Goal: Feedback & Contribution: Submit feedback/report problem

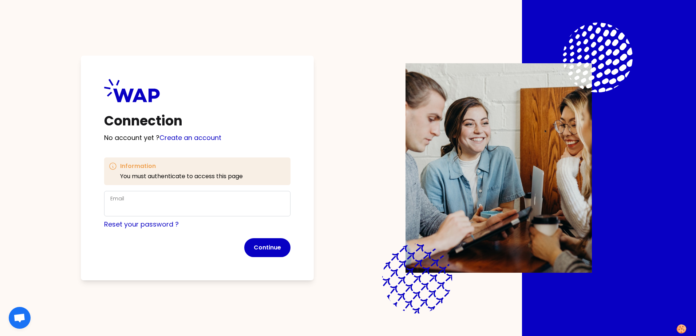
click at [158, 203] on div "Email" at bounding box center [197, 203] width 174 height 19
click at [145, 208] on input "Email" at bounding box center [197, 208] width 174 height 10
type input "[PERSON_NAME][EMAIL_ADDRESS][PERSON_NAME][DOMAIN_NAME]"
click at [270, 248] on button "Continue" at bounding box center [267, 247] width 46 height 19
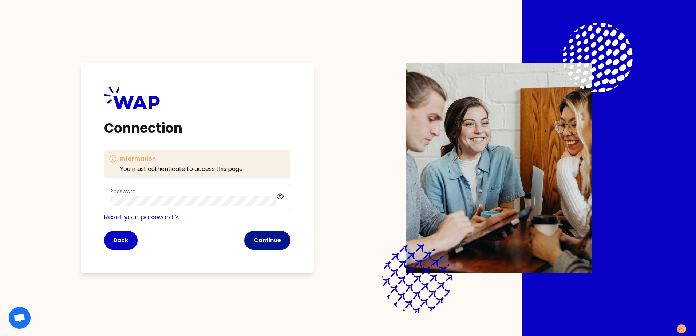
click at [269, 237] on button "Continue" at bounding box center [267, 240] width 46 height 19
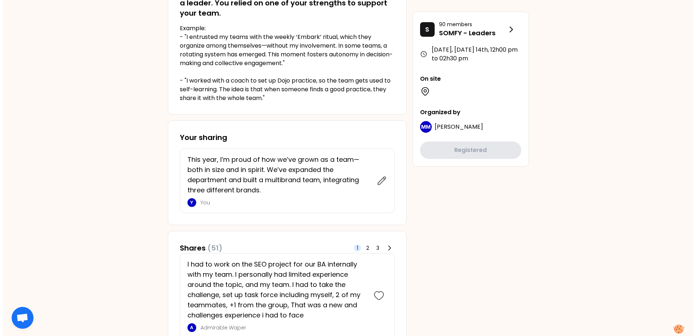
scroll to position [218, 0]
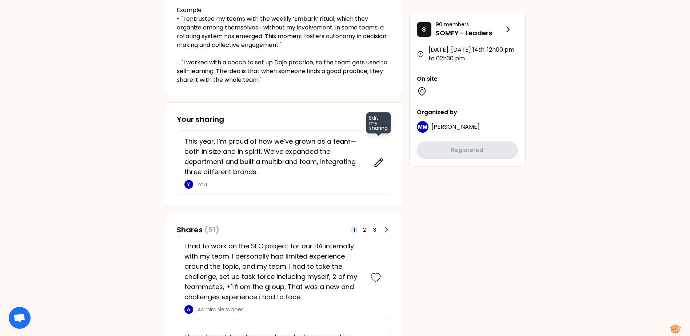
click at [379, 163] on icon at bounding box center [379, 163] width 8 height 8
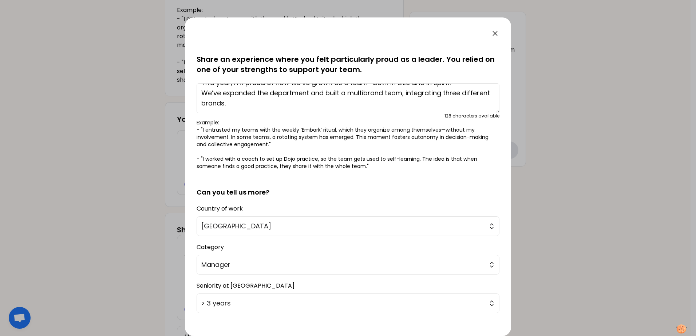
scroll to position [36, 0]
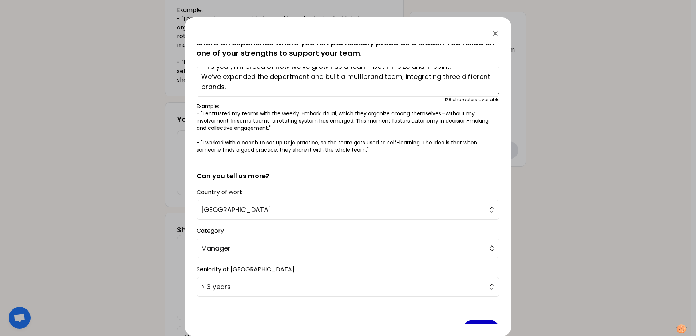
click at [270, 87] on textarea "This year, I’m proud of how we’ve grown as a team—both in size and in spirit. W…" at bounding box center [347, 82] width 303 height 30
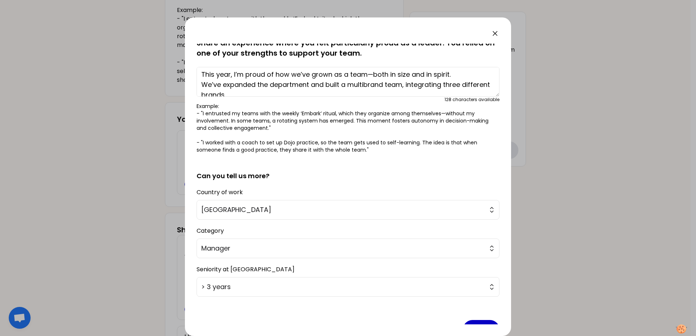
scroll to position [0, 0]
click at [202, 76] on textarea "This year, I’m proud of how we’ve grown as a team—both in size and in spirit. W…" at bounding box center [347, 82] width 303 height 30
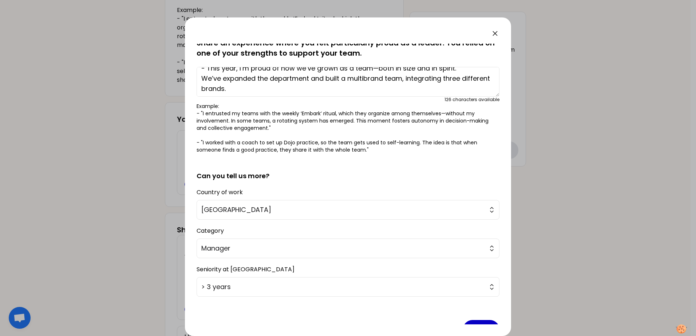
scroll to position [10, 0]
click at [274, 86] on textarea "- This year, I’m proud of how we’ve grown as a team—both in size and in spirit.…" at bounding box center [347, 82] width 303 height 30
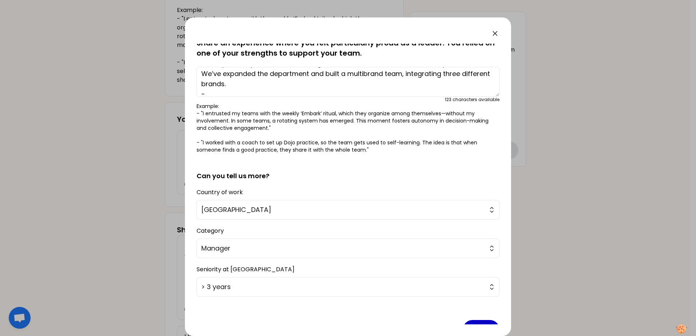
scroll to position [20, 0]
click at [211, 85] on textarea "- This year, I’m proud of how we’ve grown as a team—both in size and in spirit.…" at bounding box center [347, 82] width 303 height 30
paste textarea "One initiative that helped us a lot was our internal training sessions, which w…"
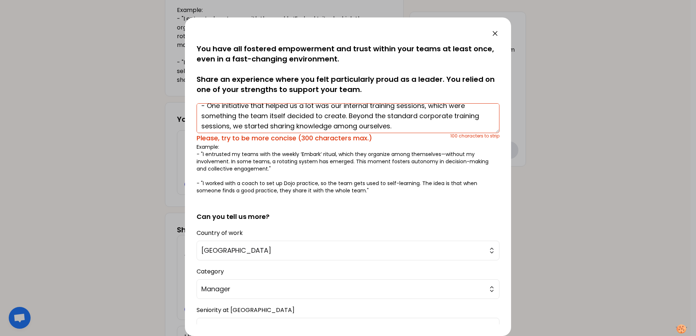
scroll to position [41, 0]
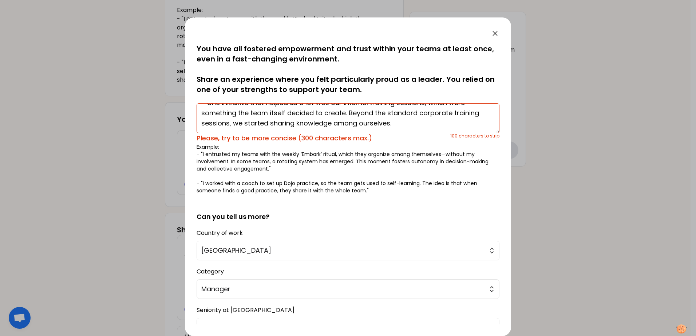
drag, startPoint x: 349, startPoint y: 124, endPoint x: 473, endPoint y: 132, distance: 125.0
click at [473, 132] on textarea "- This year, I’m proud of how we’ve grown as a team—both in size and in spirit.…" at bounding box center [347, 118] width 303 height 30
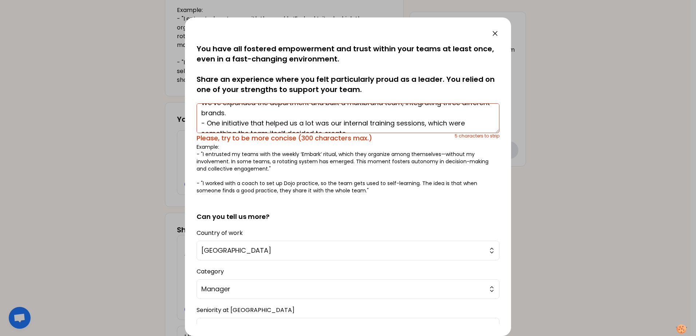
scroll to position [31, 0]
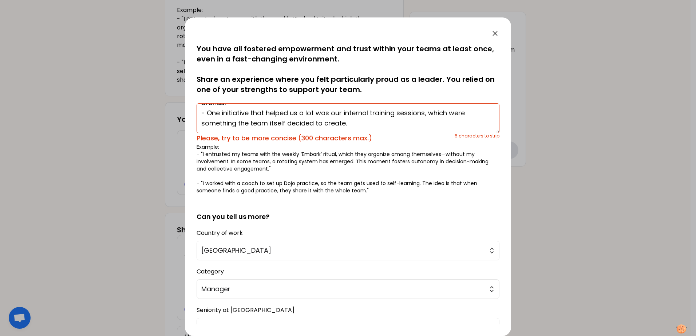
drag, startPoint x: 354, startPoint y: 123, endPoint x: 193, endPoint y: 115, distance: 161.0
click at [193, 115] on div "saved You have all fostered empowerment and trust within your teams at least on…" at bounding box center [348, 176] width 326 height 319
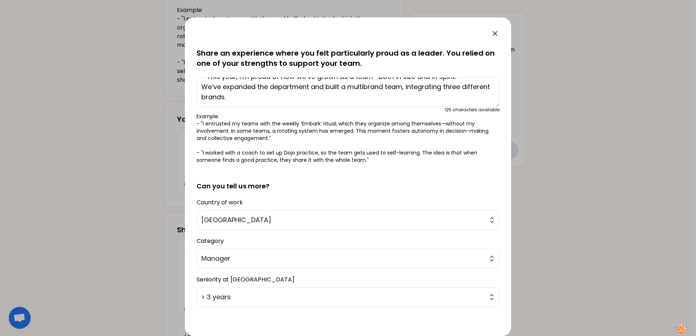
scroll to position [57, 0]
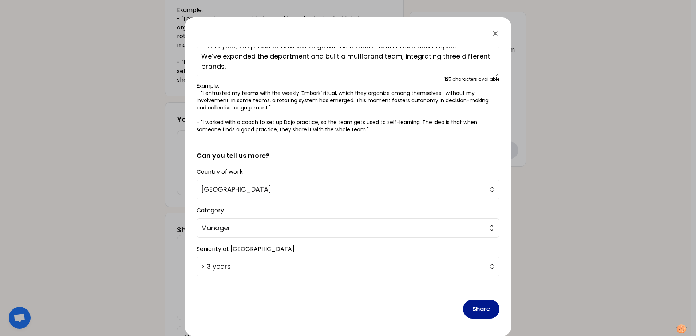
type textarea "- This year, I’m proud of how we’ve grown as a team—both in size and in spirit.…"
click at [470, 308] on button "Share" at bounding box center [481, 309] width 36 height 19
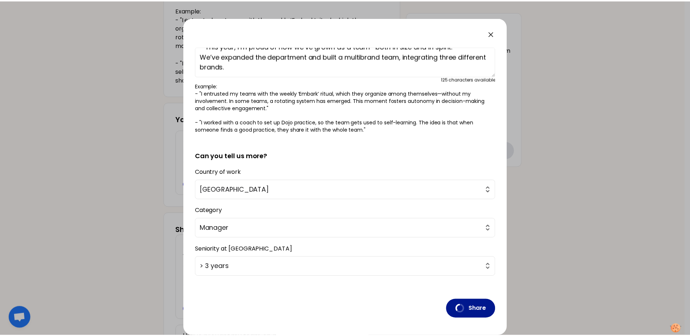
scroll to position [0, 0]
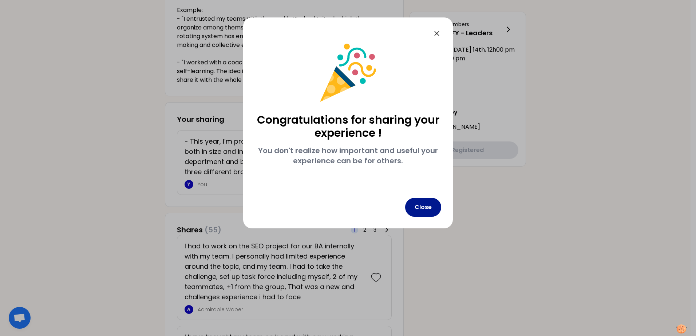
click at [423, 212] on button "Close" at bounding box center [423, 207] width 36 height 19
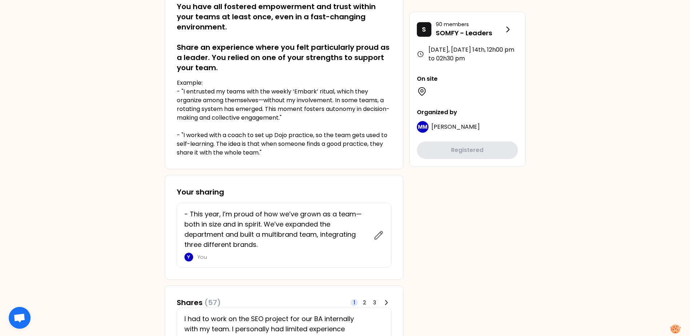
scroll to position [327, 0]
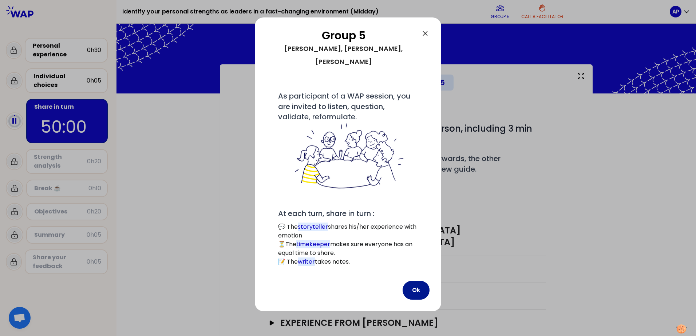
click at [417, 281] on button "Ok" at bounding box center [415, 290] width 27 height 19
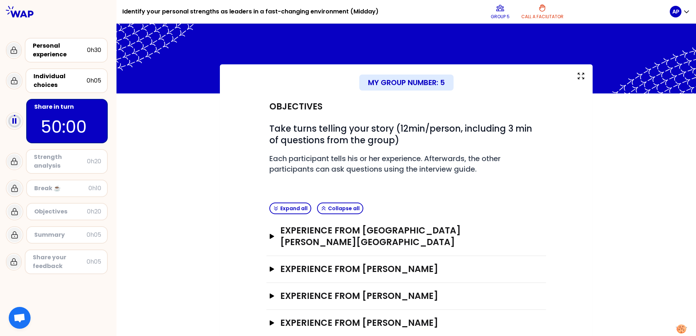
scroll to position [4, 0]
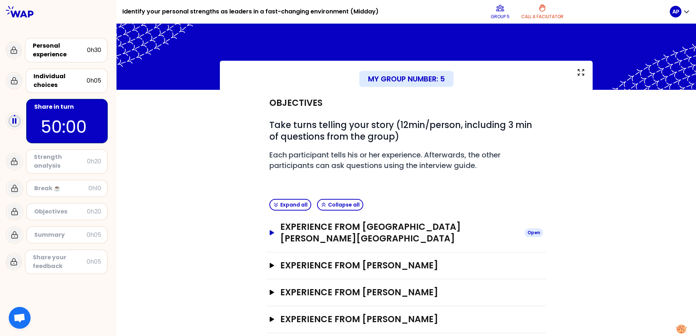
click at [269, 230] on icon "button" at bounding box center [272, 232] width 6 height 5
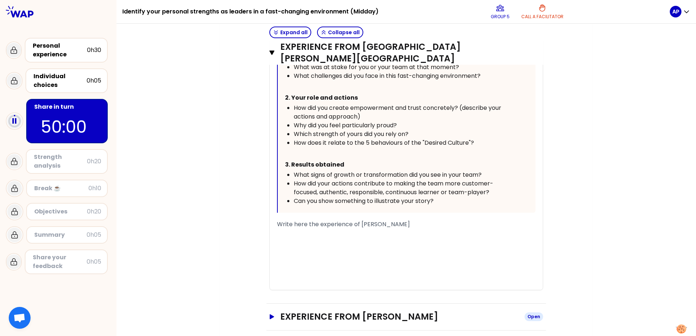
scroll to position [420, 0]
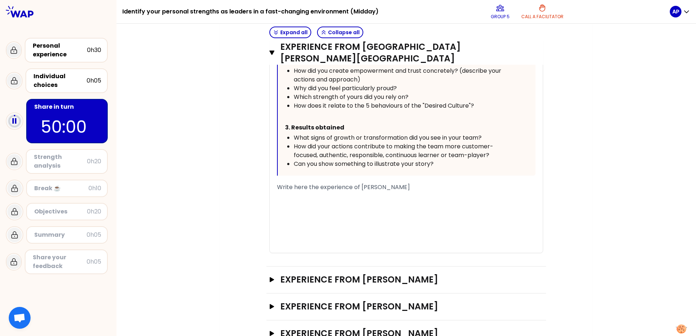
click at [296, 209] on div "﻿" at bounding box center [406, 213] width 258 height 9
click at [310, 192] on div "﻿" at bounding box center [406, 196] width 258 height 9
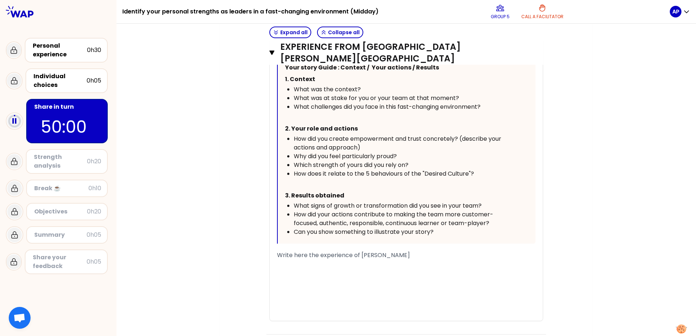
scroll to position [347, 0]
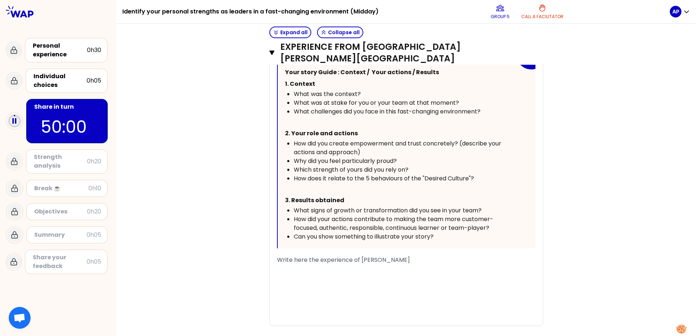
drag, startPoint x: 298, startPoint y: 241, endPoint x: 305, endPoint y: 240, distance: 7.0
click at [298, 264] on div "﻿" at bounding box center [406, 268] width 258 height 9
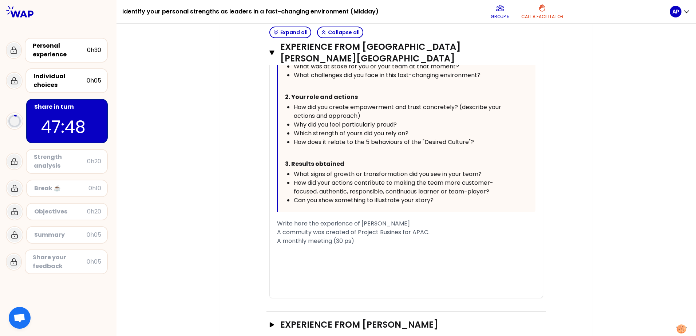
scroll to position [31, 0]
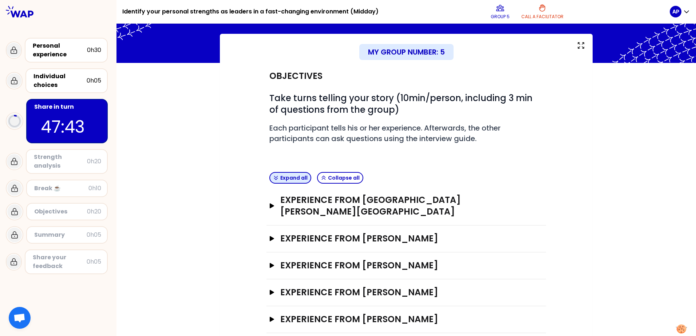
click at [299, 177] on button "Expand all" at bounding box center [290, 178] width 42 height 12
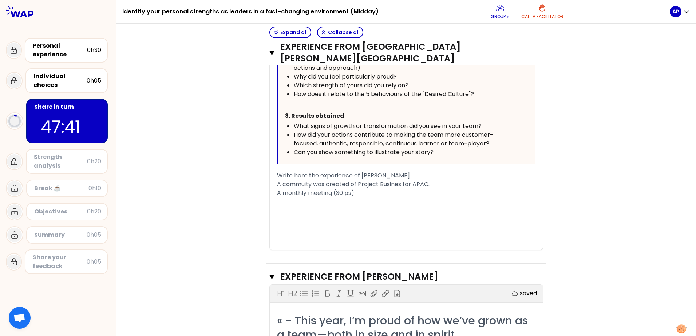
scroll to position [431, 0]
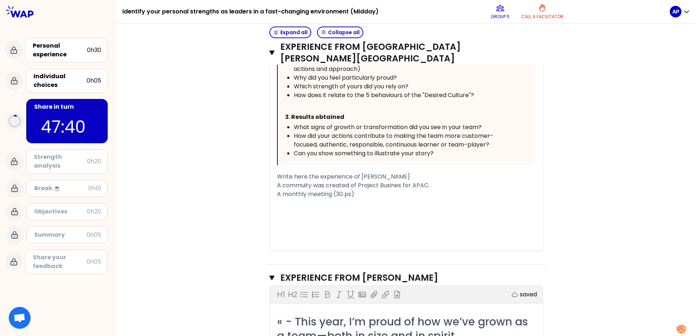
click at [357, 190] on div "A monthly meeting (30 ps)" at bounding box center [406, 194] width 258 height 9
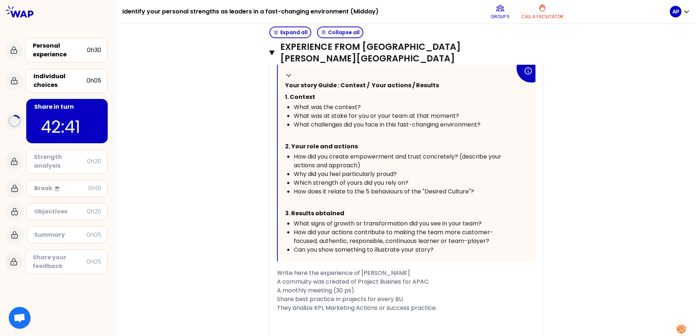
scroll to position [322, 0]
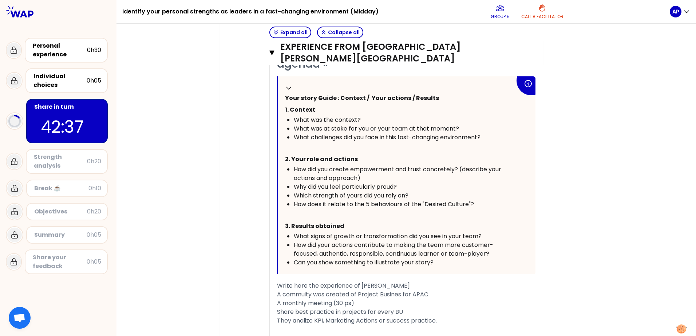
click at [310, 317] on span "They analize KPI, Marketing Actions or success practice." at bounding box center [357, 321] width 160 height 8
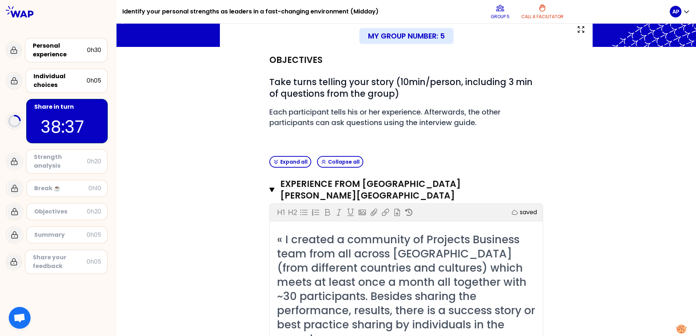
scroll to position [146, 0]
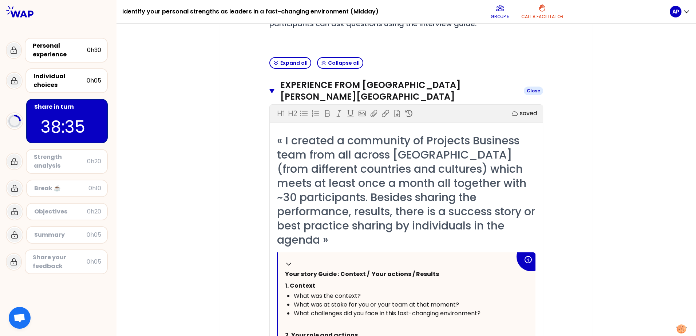
click at [271, 89] on icon "button" at bounding box center [271, 91] width 5 height 4
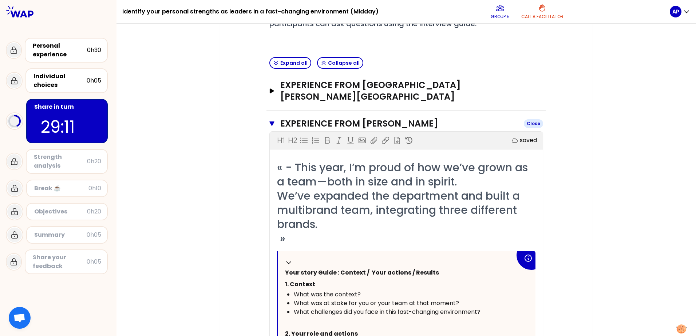
click at [270, 122] on icon "button" at bounding box center [271, 124] width 5 height 4
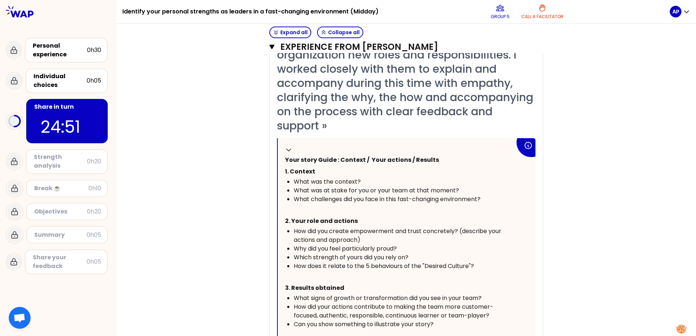
scroll to position [271, 0]
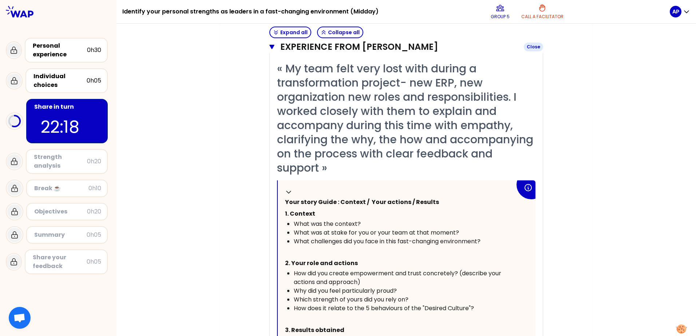
click at [270, 47] on icon "button" at bounding box center [271, 47] width 5 height 4
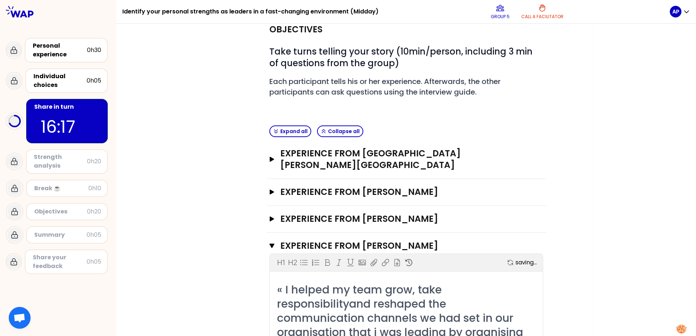
scroll to position [73, 0]
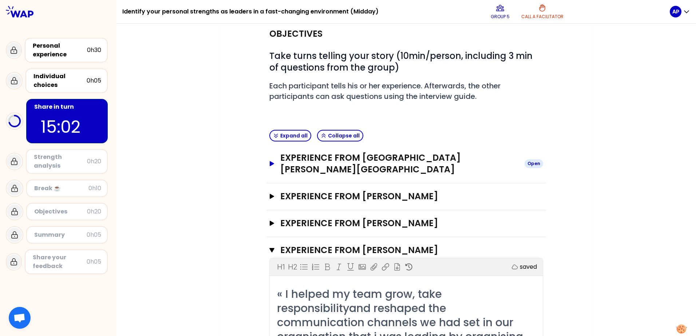
click at [270, 161] on icon "button" at bounding box center [272, 163] width 4 height 5
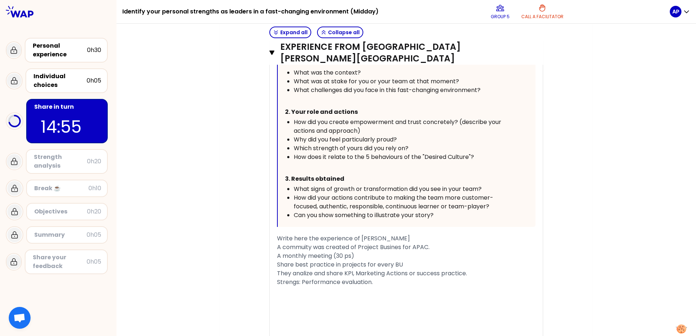
scroll to position [364, 0]
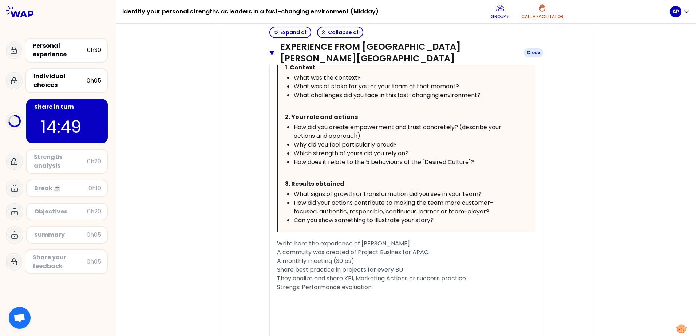
click at [269, 50] on icon "button" at bounding box center [271, 53] width 5 height 6
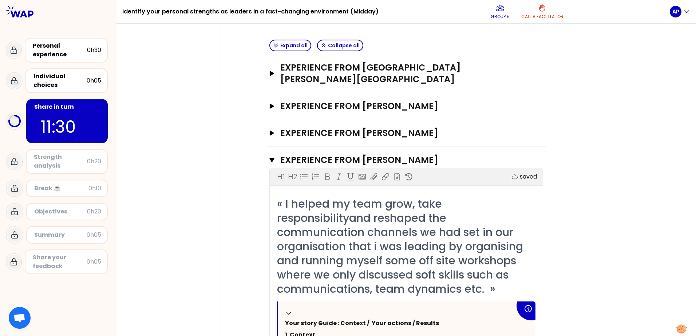
scroll to position [73, 0]
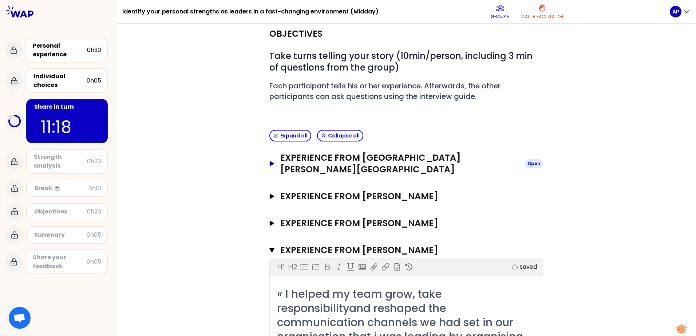
click at [270, 161] on icon "button" at bounding box center [272, 163] width 4 height 5
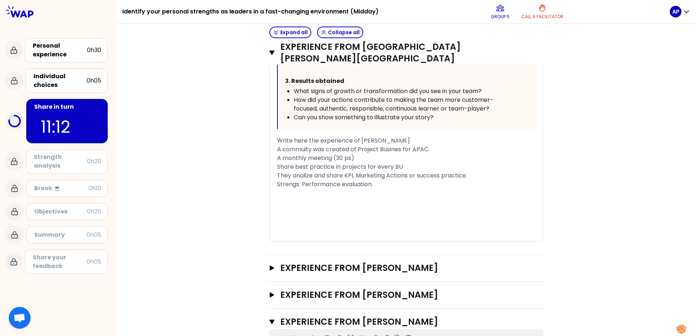
scroll to position [437, 0]
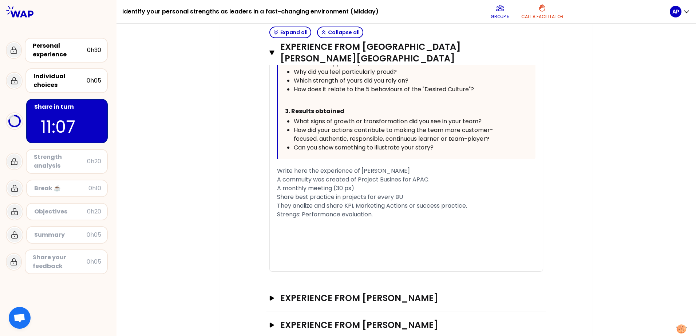
drag, startPoint x: 374, startPoint y: 191, endPoint x: 410, endPoint y: 195, distance: 36.7
click at [377, 210] on div "Strengs: Performance evaluation." at bounding box center [406, 214] width 258 height 9
click at [346, 184] on span "A monthly meeting (30 ps)" at bounding box center [315, 188] width 77 height 8
click at [271, 50] on icon "button" at bounding box center [271, 53] width 5 height 6
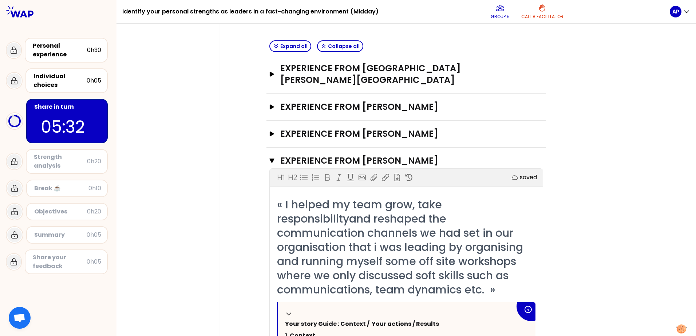
scroll to position [108, 0]
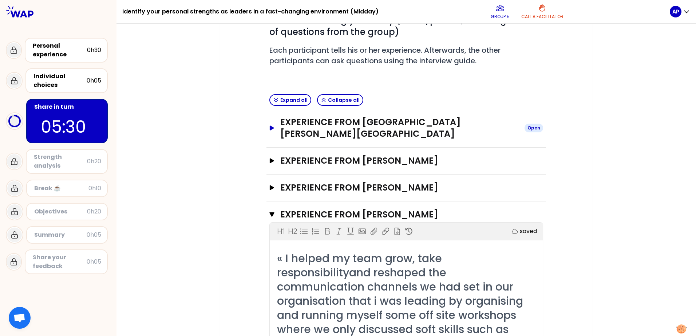
click at [270, 126] on icon "button" at bounding box center [272, 128] width 4 height 5
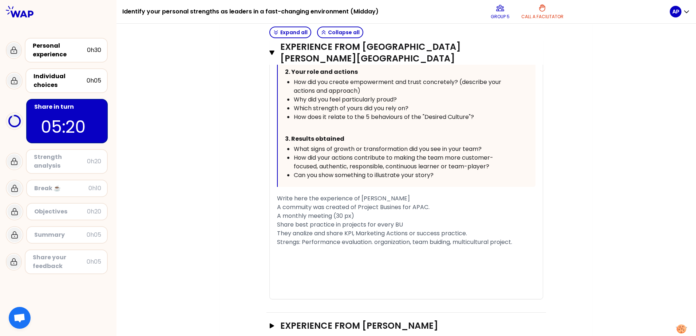
scroll to position [436, 0]
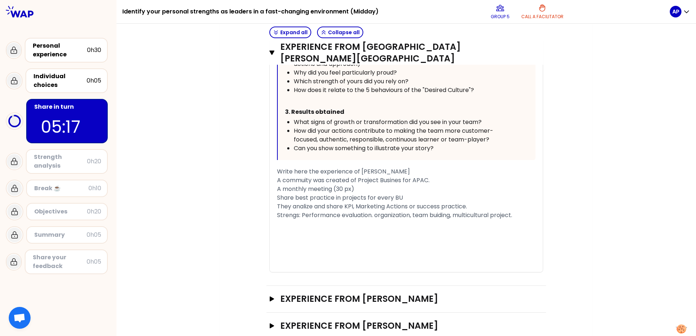
click at [277, 176] on span "A commuity was created of Project Busines for APAC." at bounding box center [353, 180] width 152 height 8
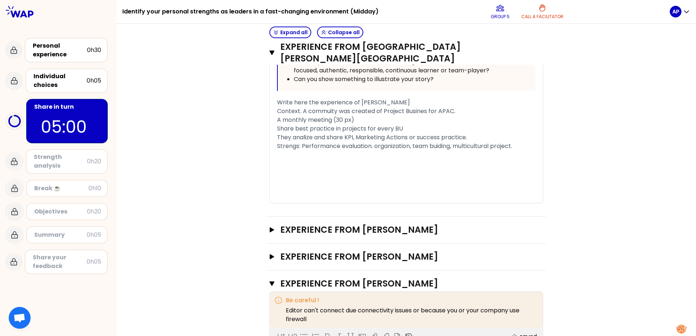
scroll to position [509, 0]
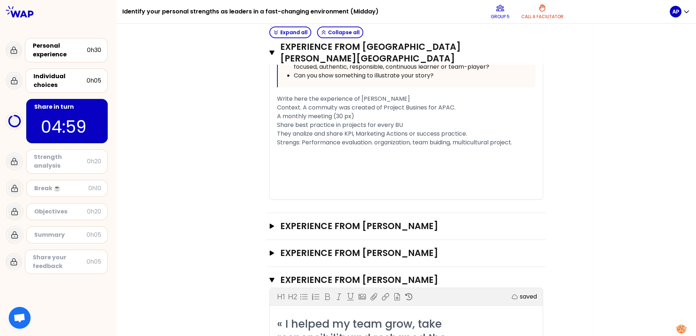
click at [277, 121] on span "Share best practice in projects for every BU" at bounding box center [340, 125] width 126 height 8
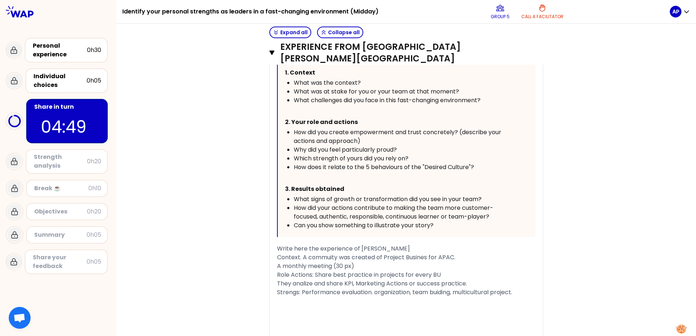
scroll to position [472, 0]
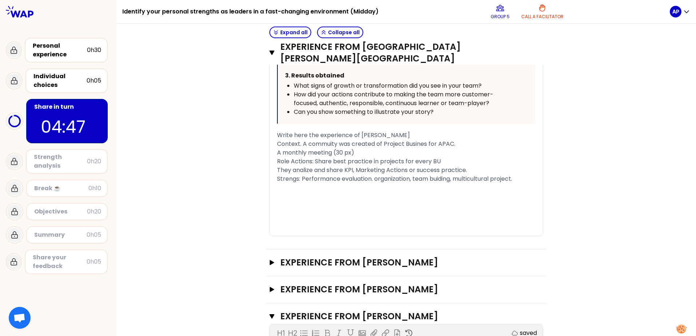
click at [277, 175] on span "Strengs: Performance evaluation. organization, team buiding, multicultural proj…" at bounding box center [394, 179] width 235 height 8
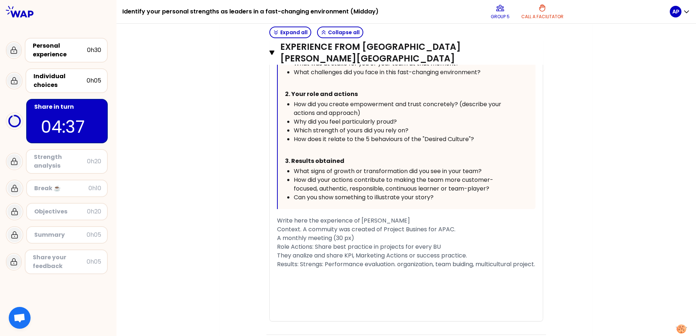
scroll to position [399, 0]
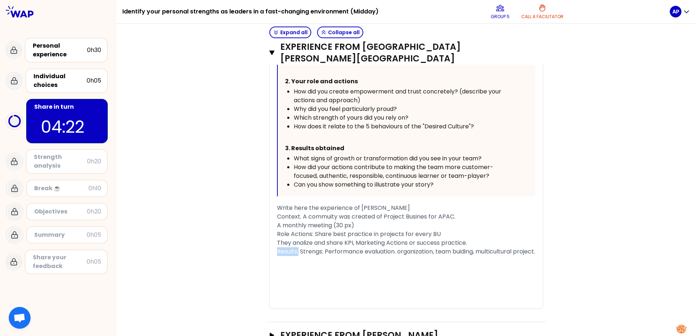
drag, startPoint x: 296, startPoint y: 226, endPoint x: 275, endPoint y: 224, distance: 21.5
click at [274, 225] on div "« I created a community of Projects Business team from all across [GEOGRAPHIC_D…" at bounding box center [406, 94] width 273 height 429
drag, startPoint x: 452, startPoint y: 228, endPoint x: 508, endPoint y: 225, distance: 55.7
click at [514, 247] on div "Strengs: Performance evaluation. organization, team buiding, multicultural proj…" at bounding box center [406, 251] width 258 height 9
click at [300, 256] on div "Results:" at bounding box center [406, 260] width 258 height 9
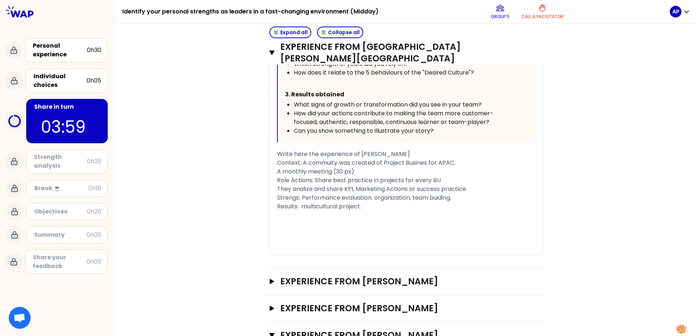
scroll to position [437, 0]
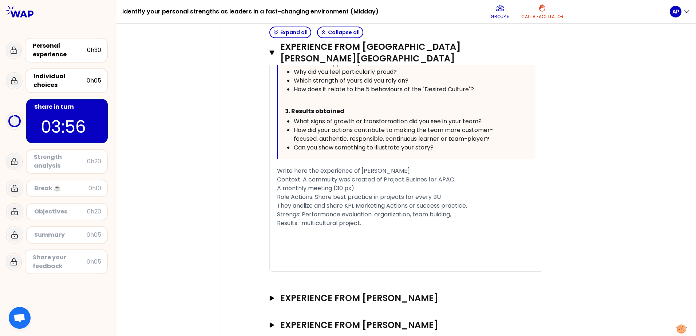
drag, startPoint x: 364, startPoint y: 197, endPoint x: 415, endPoint y: 204, distance: 52.2
click at [365, 219] on div "Results: multicultural project." at bounding box center [406, 223] width 258 height 9
click at [270, 51] on icon "button" at bounding box center [271, 53] width 5 height 4
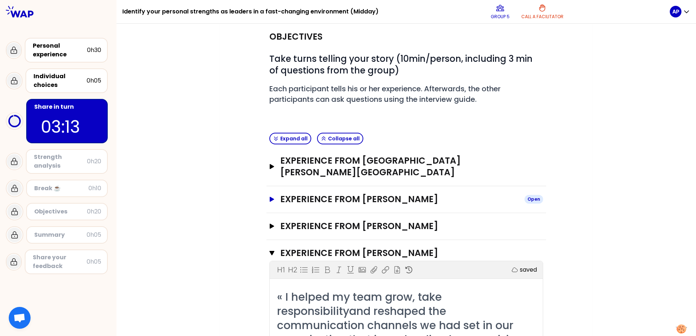
scroll to position [73, 0]
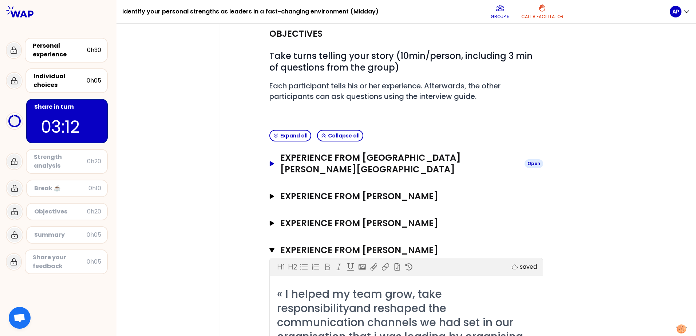
click at [270, 161] on icon "button" at bounding box center [272, 163] width 4 height 5
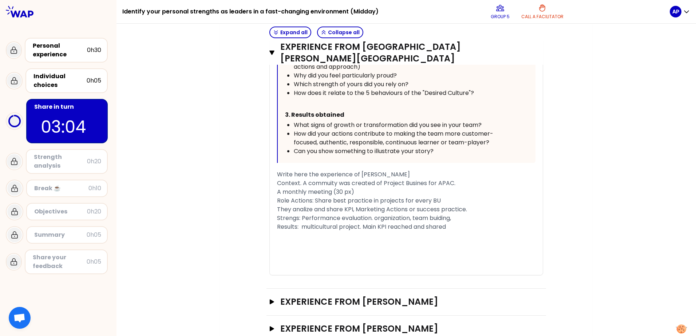
scroll to position [437, 0]
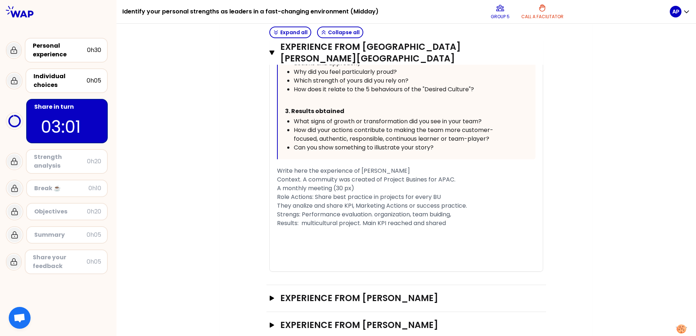
click at [453, 219] on div "Results: multicultural project. Main KPI reached and shared" at bounding box center [406, 223] width 258 height 9
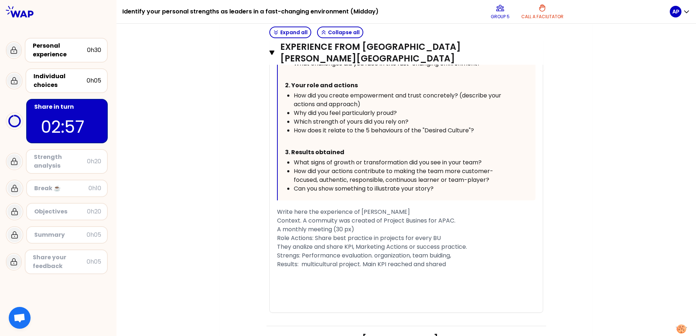
scroll to position [400, 0]
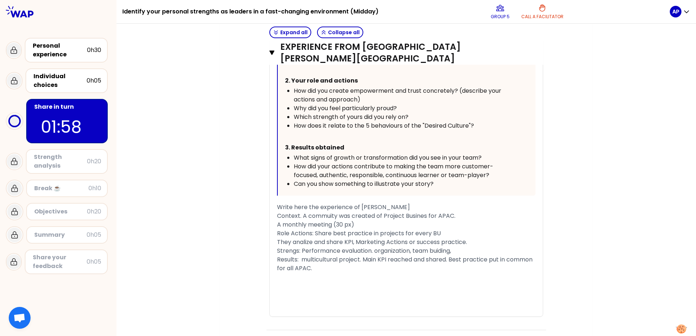
click at [300, 212] on span "Context. A commuity was created of Project Busines for APAC." at bounding box center [366, 216] width 178 height 8
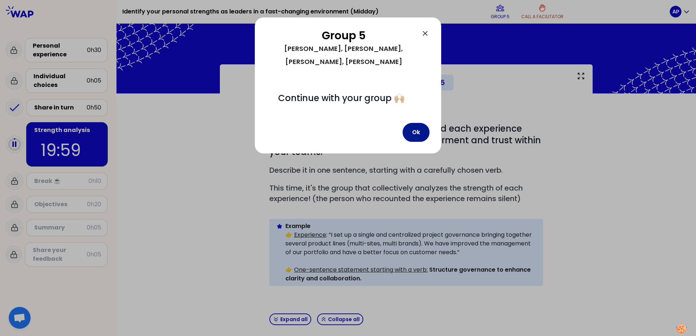
click at [411, 123] on button "Ok" at bounding box center [415, 132] width 27 height 19
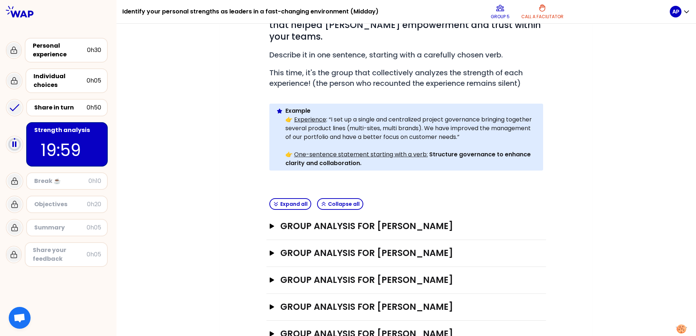
scroll to position [130, 0]
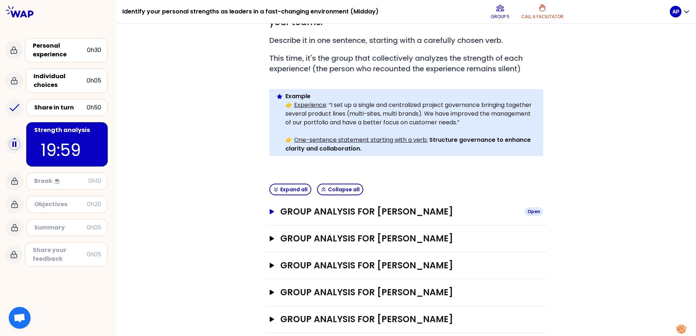
click at [271, 209] on icon "button" at bounding box center [272, 211] width 6 height 5
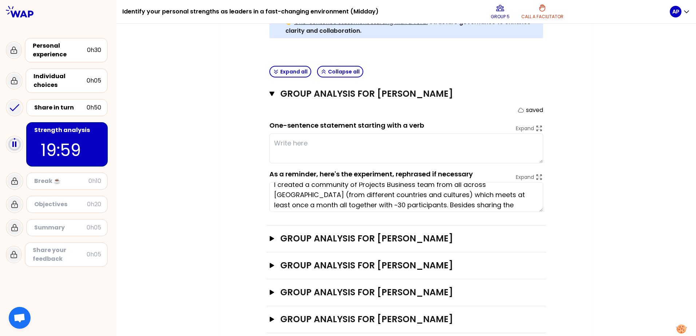
scroll to position [0, 0]
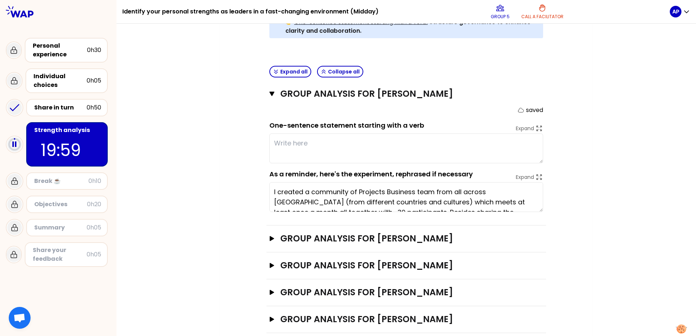
click at [310, 135] on textarea at bounding box center [406, 149] width 274 height 30
click at [305, 134] on textarea at bounding box center [406, 149] width 274 height 30
type textarea "S"
click at [310, 134] on textarea at bounding box center [406, 149] width 274 height 30
drag, startPoint x: 285, startPoint y: 131, endPoint x: 311, endPoint y: 133, distance: 26.3
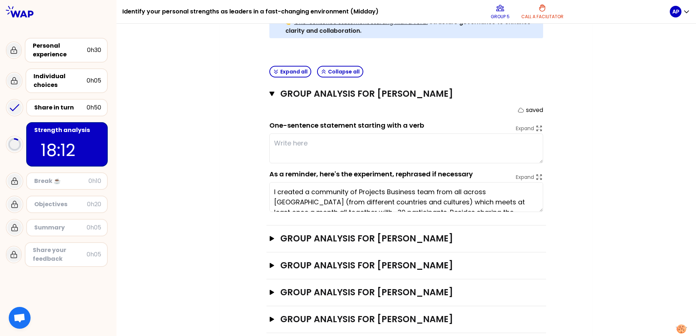
click at [285, 134] on textarea at bounding box center [406, 149] width 274 height 30
click at [302, 134] on textarea "Creating a new community for share best practices in [GEOGRAPHIC_DATA]" at bounding box center [406, 149] width 274 height 30
click at [309, 134] on textarea "Creating a new community for share best practices in [GEOGRAPHIC_DATA]" at bounding box center [406, 149] width 274 height 30
drag, startPoint x: 482, startPoint y: 132, endPoint x: 536, endPoint y: 140, distance: 54.1
click at [483, 134] on textarea "Creating a multicountry new community for share best practices in [GEOGRAPHIC_D…" at bounding box center [406, 149] width 274 height 30
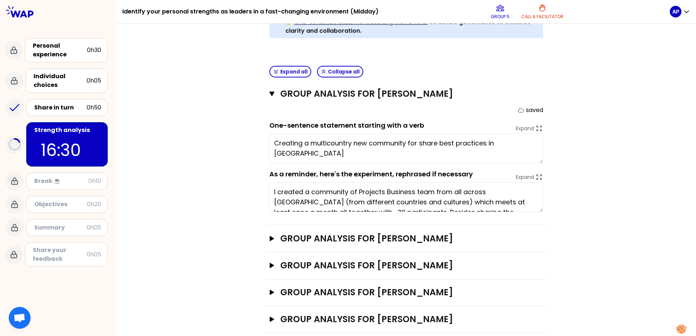
click at [299, 134] on textarea "Creating a multicountry new community for share best practices in [GEOGRAPHIC_D…" at bounding box center [406, 149] width 274 height 30
type textarea "Creating and driving a multicountry community towards common shared goals"
click at [270, 236] on icon "button" at bounding box center [272, 238] width 4 height 5
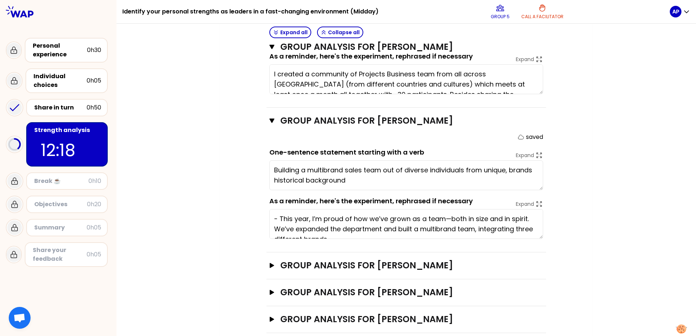
type textarea "Building a multibrand sales team out of diverse individuals from unique brands …"
drag, startPoint x: 346, startPoint y: 171, endPoint x: 269, endPoint y: 158, distance: 77.6
click at [269, 160] on textarea "Building a multibrand sales team out of diverse individuals from unique brands …" at bounding box center [406, 175] width 274 height 30
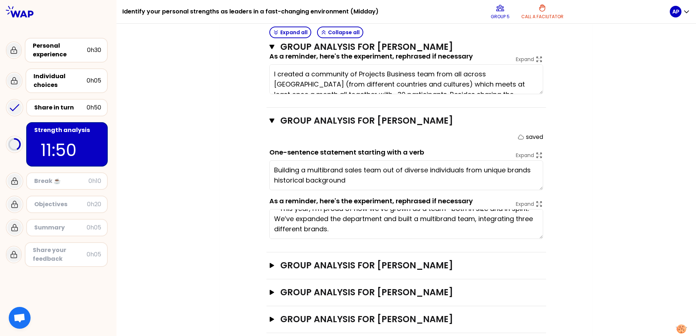
scroll to position [20, 0]
click at [270, 263] on icon "button" at bounding box center [272, 265] width 4 height 5
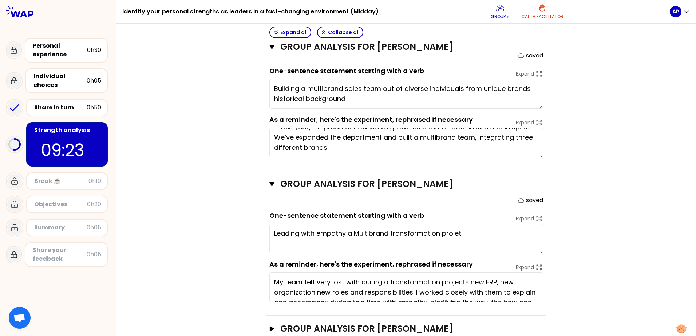
scroll to position [483, 0]
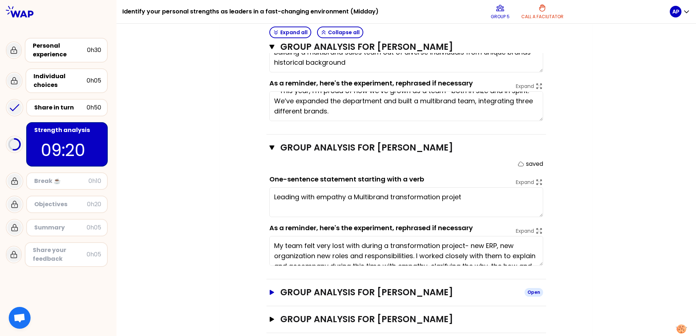
click at [270, 290] on icon "button" at bounding box center [272, 292] width 6 height 5
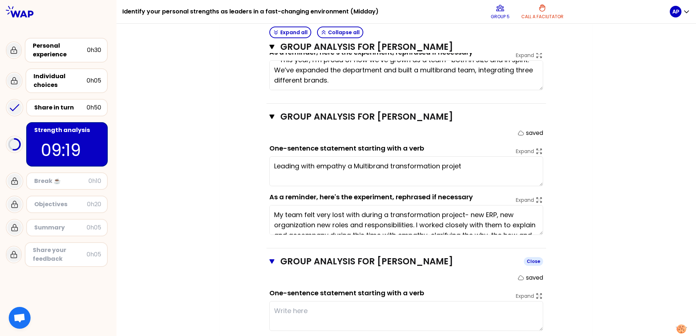
scroll to position [601, 0]
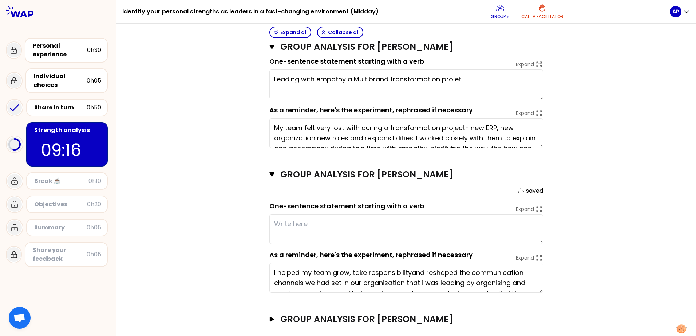
type textarea "Leading with empathy a Multibrand transformation project"
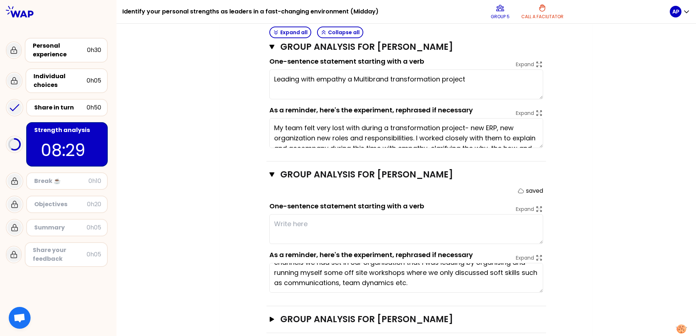
click at [328, 214] on textarea at bounding box center [406, 229] width 274 height 30
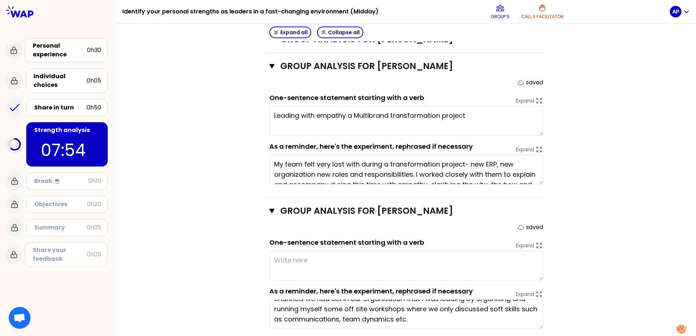
drag, startPoint x: 269, startPoint y: 296, endPoint x: 510, endPoint y: 315, distance: 241.9
click at [529, 319] on div "Group analysis for [PERSON_NAME] Close saved One-sentence statement starting wi…" at bounding box center [405, 270] width 279 height 145
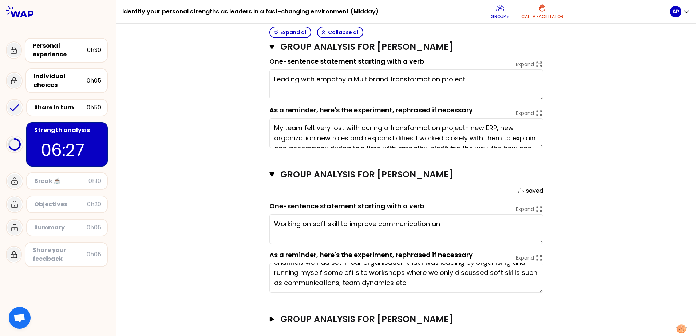
drag, startPoint x: 440, startPoint y: 213, endPoint x: 251, endPoint y: 214, distance: 188.8
type textarea "Improved team communication and growth throught soft skills workshops"
click at [270, 317] on icon "button" at bounding box center [272, 319] width 4 height 5
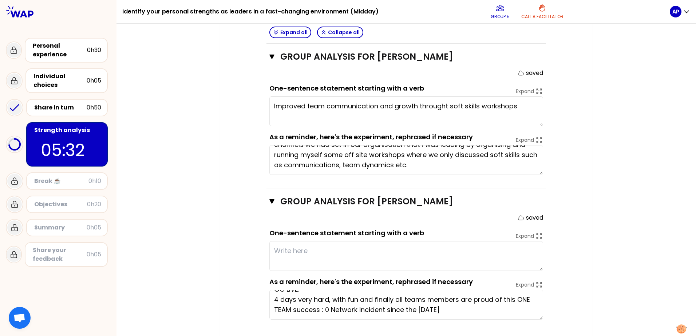
scroll to position [0, 0]
drag, startPoint x: 487, startPoint y: 302, endPoint x: 274, endPoint y: 284, distance: 213.1
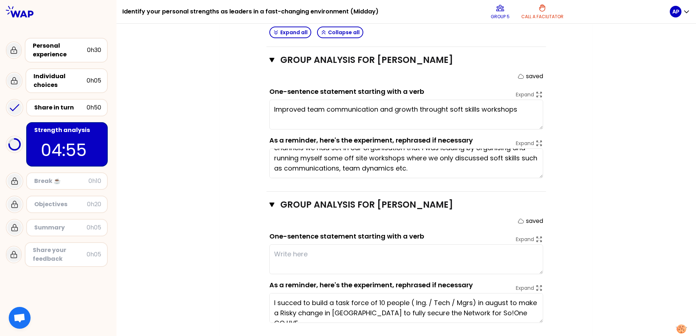
scroll to position [719, 0]
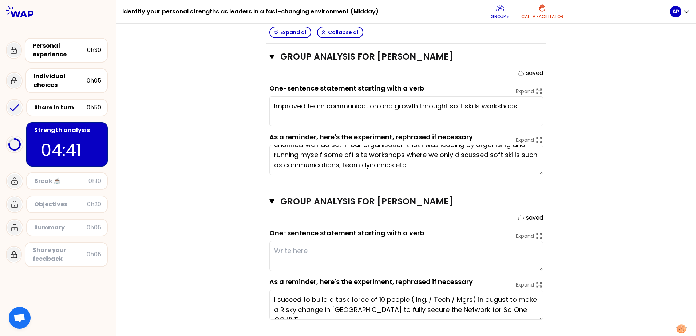
click at [297, 241] on textarea at bounding box center [406, 256] width 274 height 30
click at [286, 241] on textarea at bounding box center [406, 256] width 274 height 30
type textarea "Lead a task force to manage a crisis in a go live pressure situation"
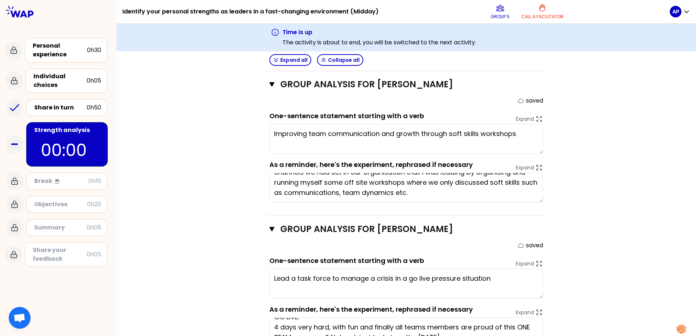
type textarea "Improving team communications and growth through soft skills workshops"
type textarea "Lead a task force to manage a crisis in a go live pressure situation"
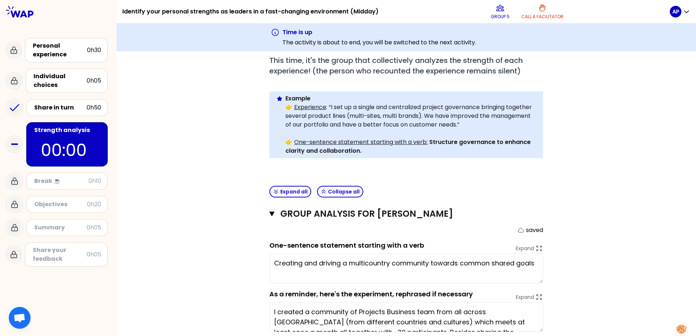
scroll to position [255, 0]
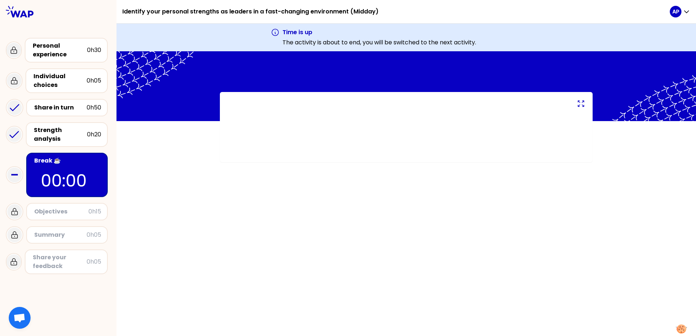
click at [581, 103] on icon at bounding box center [580, 103] width 9 height 9
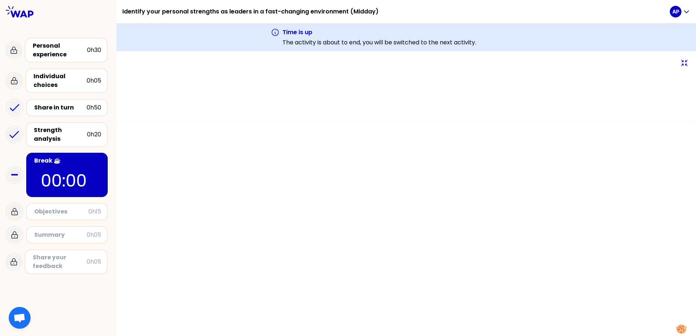
click at [685, 65] on icon at bounding box center [684, 63] width 9 height 9
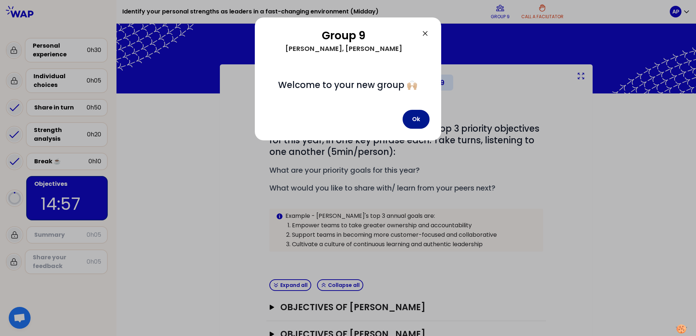
click at [420, 123] on button "Ok" at bounding box center [415, 119] width 27 height 19
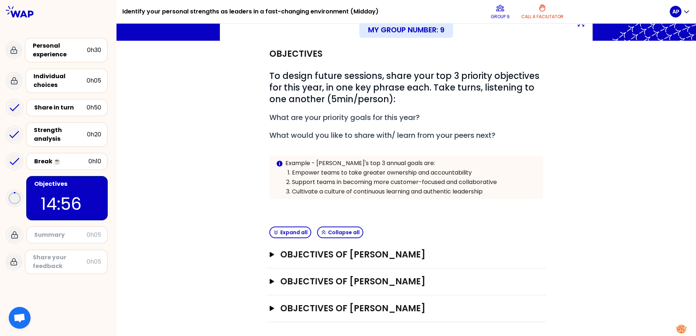
scroll to position [53, 0]
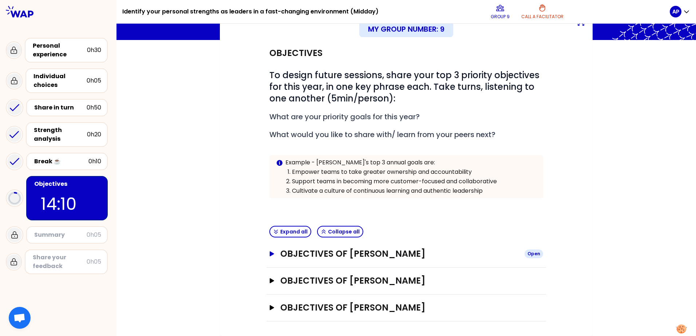
click at [272, 255] on button "Objectives of Alejandro Pérez Open" at bounding box center [406, 254] width 274 height 12
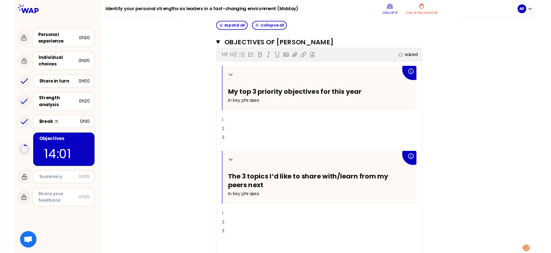
scroll to position [270, 0]
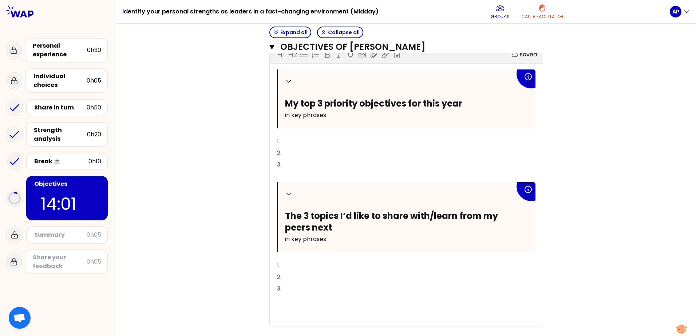
click at [298, 140] on p "1." at bounding box center [406, 142] width 258 height 12
click at [295, 140] on p "1. Conti" at bounding box center [406, 142] width 258 height 12
click at [310, 144] on p "1. Conti" at bounding box center [406, 142] width 258 height 12
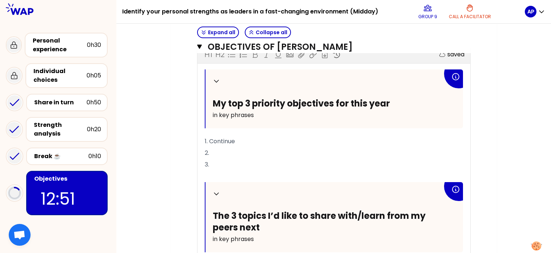
drag, startPoint x: 251, startPoint y: 148, endPoint x: 248, endPoint y: 143, distance: 6.1
click at [251, 148] on p "2." at bounding box center [334, 153] width 258 height 12
drag, startPoint x: 240, startPoint y: 138, endPoint x: 262, endPoint y: 147, distance: 24.1
click at [242, 139] on p "1. Continue" at bounding box center [334, 142] width 258 height 12
click at [230, 152] on p "2." at bounding box center [334, 153] width 258 height 12
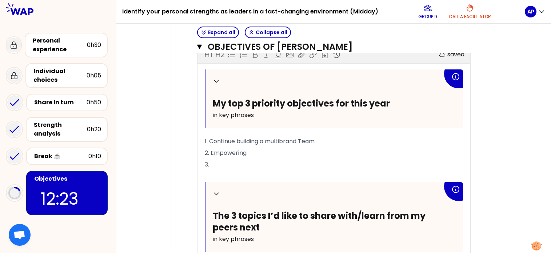
click at [254, 153] on p "2. Empowering" at bounding box center [334, 153] width 258 height 12
drag, startPoint x: 339, startPoint y: 152, endPoint x: 352, endPoint y: 151, distance: 12.5
click at [352, 151] on span "2. Empowering my team to be more proactive with his ideas" at bounding box center [291, 153] width 172 height 8
click at [227, 164] on p "3." at bounding box center [334, 165] width 258 height 12
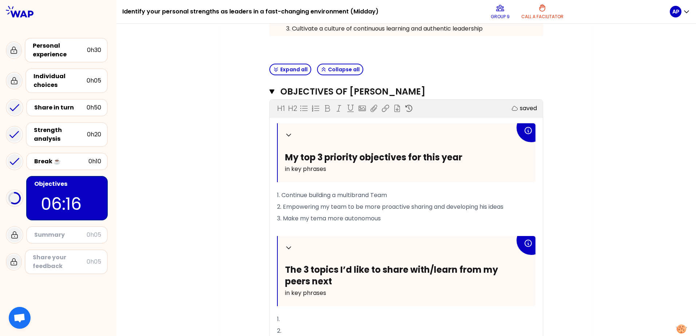
scroll to position [207, 0]
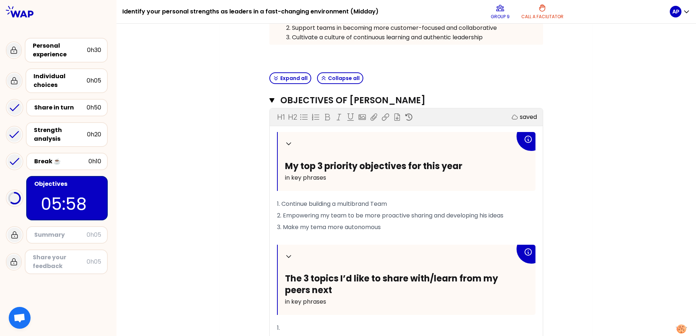
click at [194, 256] on div "My group number: 9 Objectives # To design future sessions, share your top 3 pri…" at bounding box center [405, 164] width 579 height 614
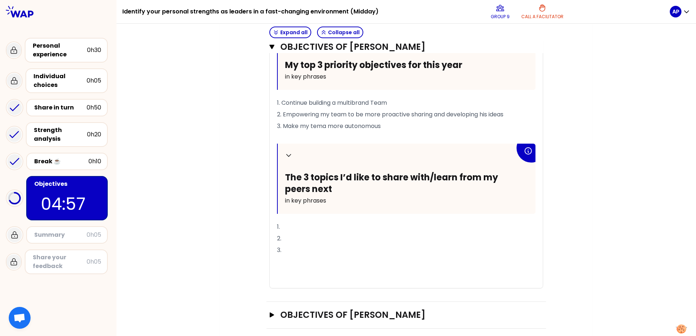
scroll to position [342, 0]
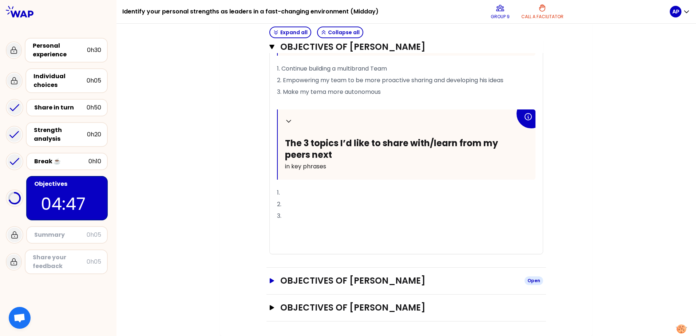
click at [269, 278] on icon "button" at bounding box center [272, 280] width 6 height 5
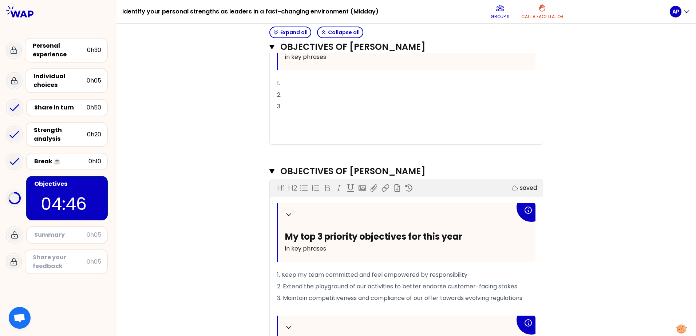
scroll to position [451, 0]
click at [269, 171] on icon "button" at bounding box center [271, 172] width 5 height 4
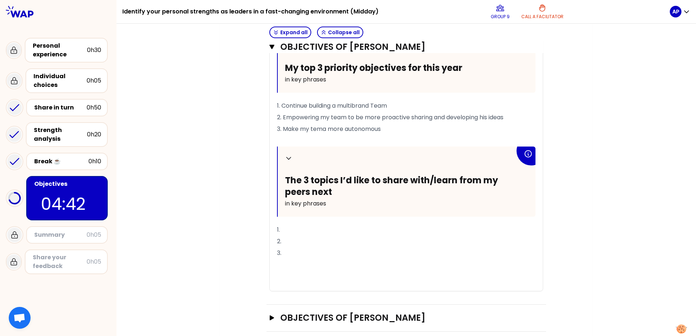
scroll to position [270, 0]
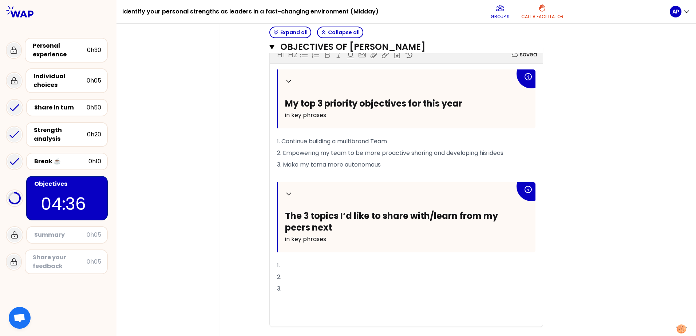
click at [296, 263] on p "1." at bounding box center [406, 266] width 258 height 12
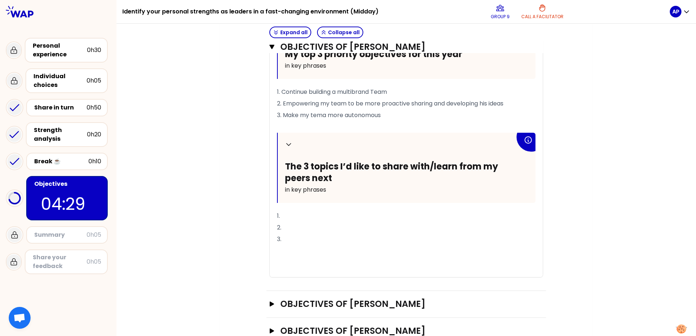
scroll to position [306, 0]
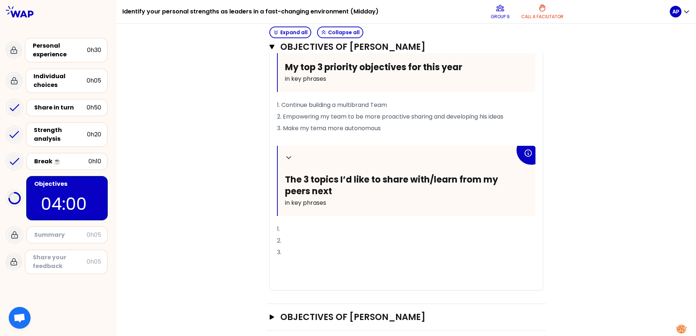
click at [318, 228] on p "1." at bounding box center [406, 229] width 258 height 12
click at [292, 227] on p "1." at bounding box center [406, 229] width 258 height 12
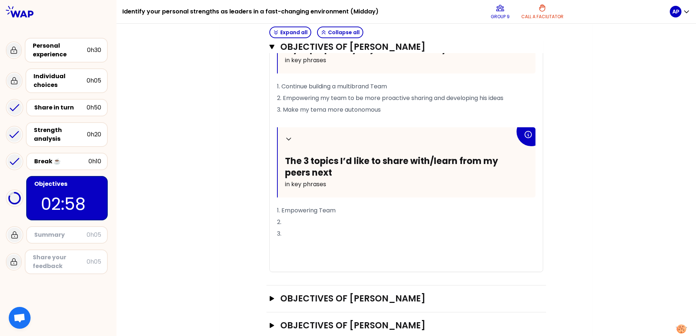
scroll to position [342, 0]
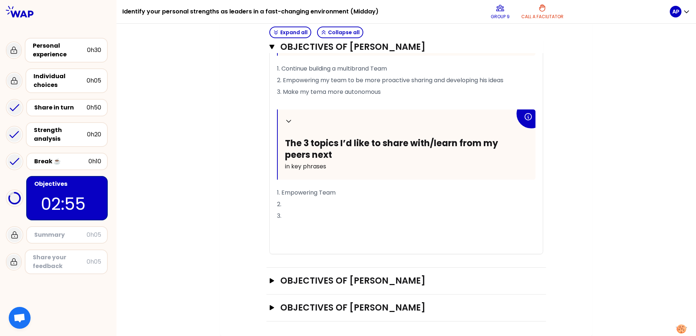
click at [303, 210] on p "3." at bounding box center [406, 216] width 258 height 12
click at [298, 206] on p "2." at bounding box center [406, 205] width 258 height 12
drag, startPoint x: 287, startPoint y: 204, endPoint x: 318, endPoint y: 209, distance: 31.2
click at [287, 204] on p "2." at bounding box center [406, 205] width 258 height 12
click at [316, 90] on span "3. Make my tema more autonomous" at bounding box center [329, 92] width 104 height 8
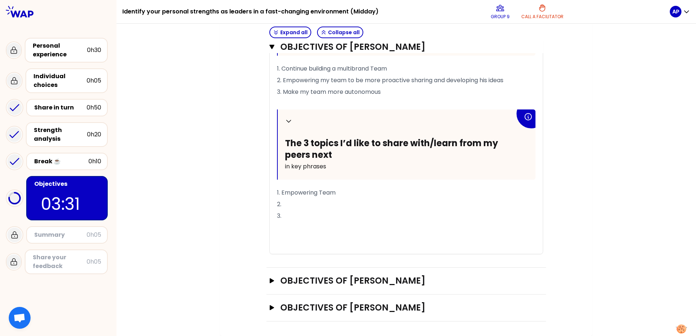
click at [306, 206] on p "2." at bounding box center [406, 205] width 258 height 12
drag, startPoint x: 339, startPoint y: 191, endPoint x: 343, endPoint y: 191, distance: 4.0
click at [341, 191] on p "1. Empowering Team" at bounding box center [406, 193] width 258 height 12
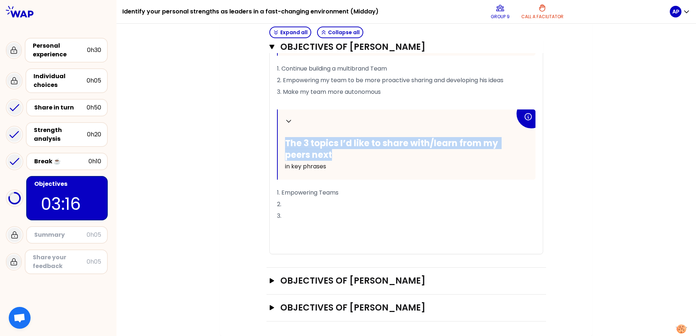
drag, startPoint x: 335, startPoint y: 156, endPoint x: 278, endPoint y: 138, distance: 60.3
click at [278, 138] on div "Collapse The 3 topics I’d like to share with/learn from my peers next in key ph…" at bounding box center [407, 145] width 258 height 70
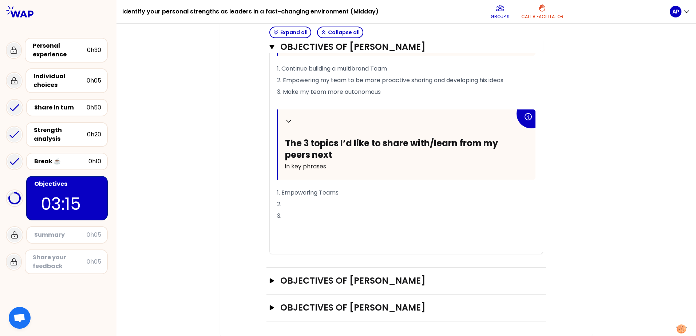
drag, startPoint x: 278, startPoint y: 138, endPoint x: 337, endPoint y: 155, distance: 61.9
click at [337, 154] on h2 "The 3 topics I’d like to share with/learn from my peers next" at bounding box center [400, 149] width 230 height 23
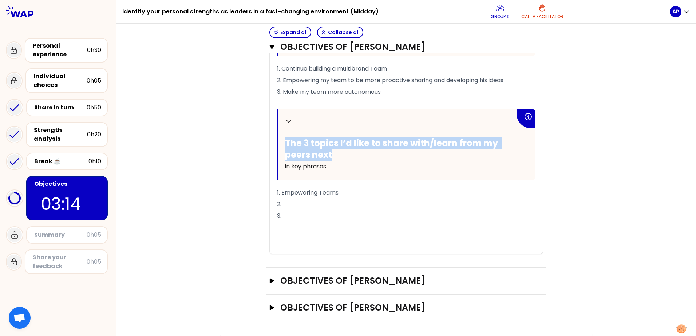
drag, startPoint x: 335, startPoint y: 156, endPoint x: 283, endPoint y: 138, distance: 55.5
click at [285, 138] on h2 "The 3 topics I’d like to share with/learn from my peers next" at bounding box center [400, 149] width 230 height 23
drag, startPoint x: 283, startPoint y: 138, endPoint x: 297, endPoint y: 142, distance: 14.6
copy span "The 3 topics I’d like to share with/learn from my peers next"
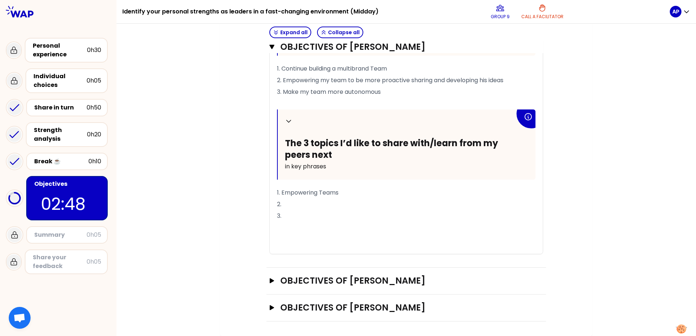
click at [286, 204] on p "2." at bounding box center [406, 205] width 258 height 12
drag, startPoint x: 330, startPoint y: 204, endPoint x: 276, endPoint y: 208, distance: 54.0
click at [277, 208] on span "2. HR Cycle pOrcess" at bounding box center [305, 204] width 57 height 8
drag, startPoint x: 288, startPoint y: 218, endPoint x: 360, endPoint y: 214, distance: 72.1
click at [288, 218] on p "3." at bounding box center [406, 216] width 258 height 12
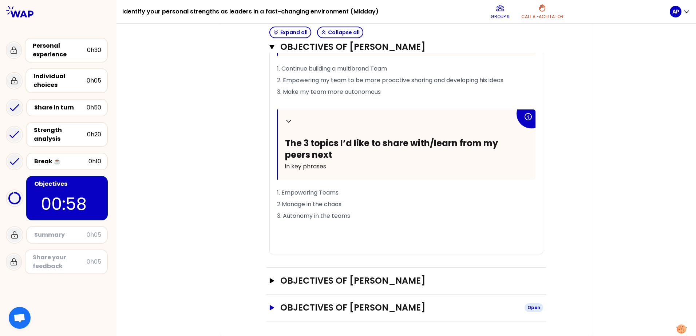
click at [270, 310] on icon "button" at bounding box center [272, 307] width 4 height 5
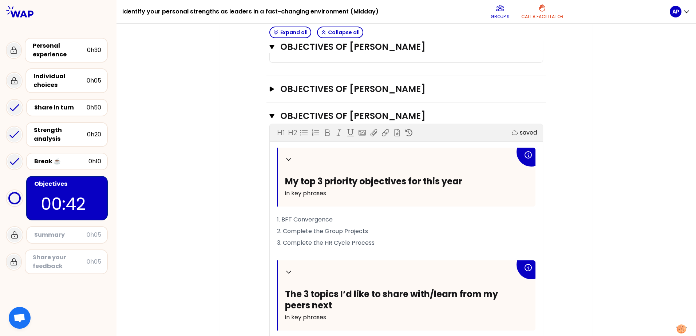
scroll to position [558, 0]
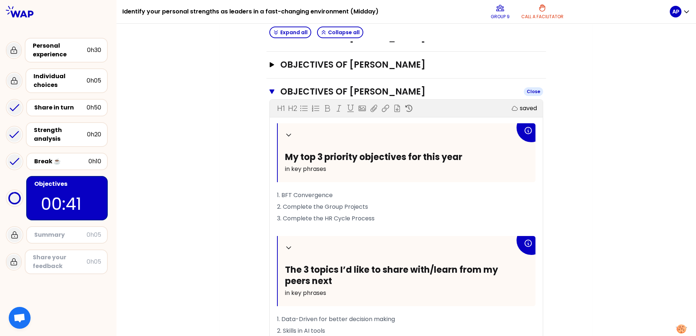
click at [269, 92] on icon "button" at bounding box center [271, 91] width 5 height 4
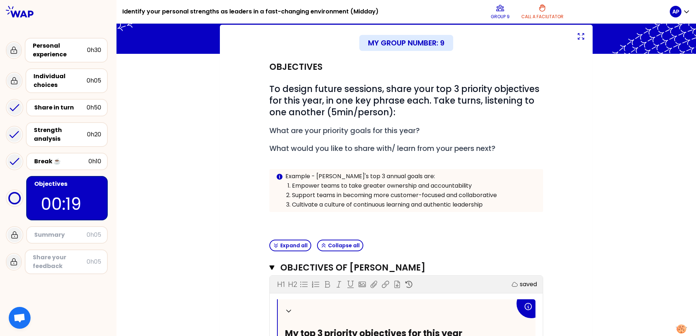
scroll to position [0, 0]
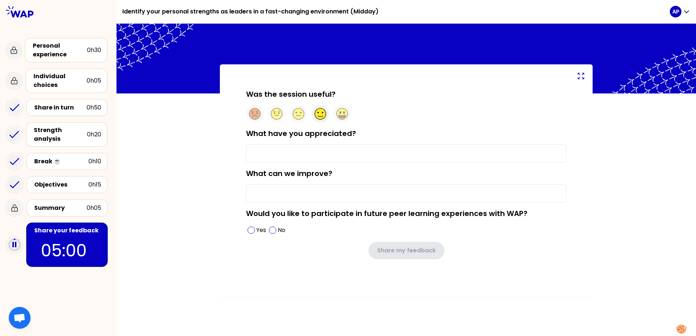
click at [322, 116] on circle at bounding box center [320, 113] width 11 height 11
click at [322, 155] on input "What have you appreciated?" at bounding box center [406, 153] width 320 height 18
type input "S"
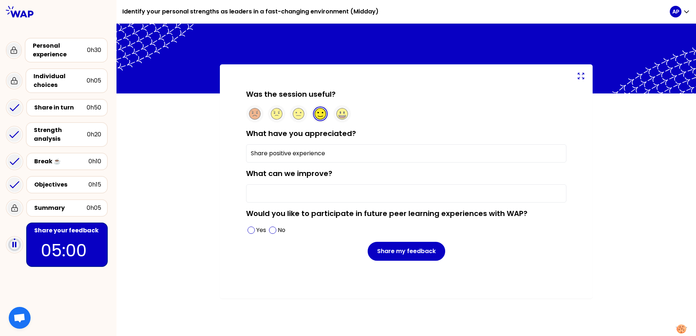
type input "Share positive experience"
click at [327, 190] on input "What can we improve?" at bounding box center [406, 193] width 320 height 18
click at [276, 191] on input "What can we improve?" at bounding box center [406, 193] width 320 height 18
click at [252, 231] on span at bounding box center [250, 230] width 7 height 7
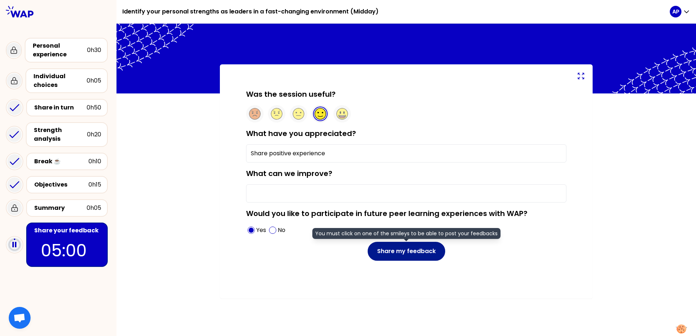
click at [408, 254] on button "Share my feedback" at bounding box center [405, 251] width 77 height 19
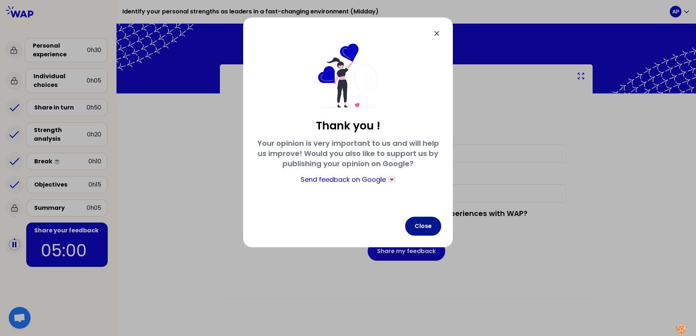
click at [423, 224] on button "Close" at bounding box center [423, 226] width 36 height 19
